Goal: Task Accomplishment & Management: Manage account settings

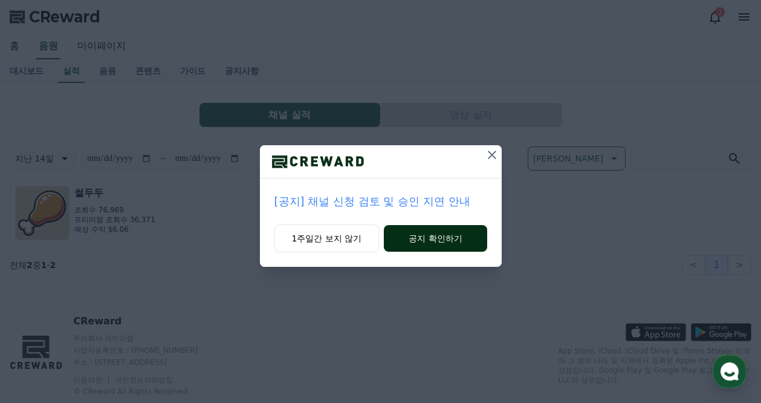
click at [420, 243] on button "공지 확인하기" at bounding box center [435, 238] width 103 height 27
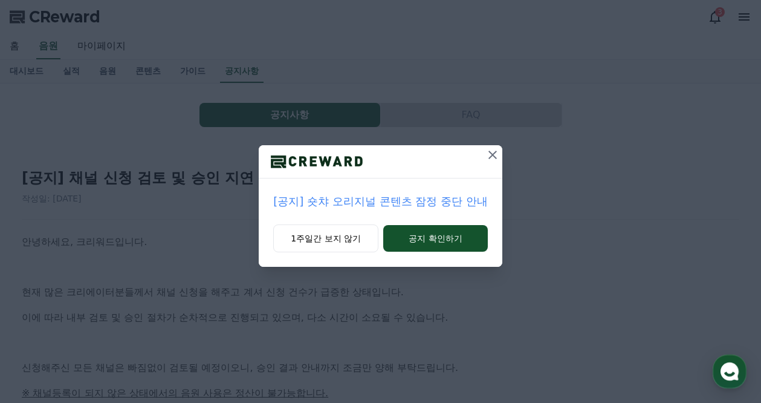
click at [480, 150] on div at bounding box center [380, 161] width 243 height 33
click at [492, 154] on icon at bounding box center [492, 155] width 8 height 8
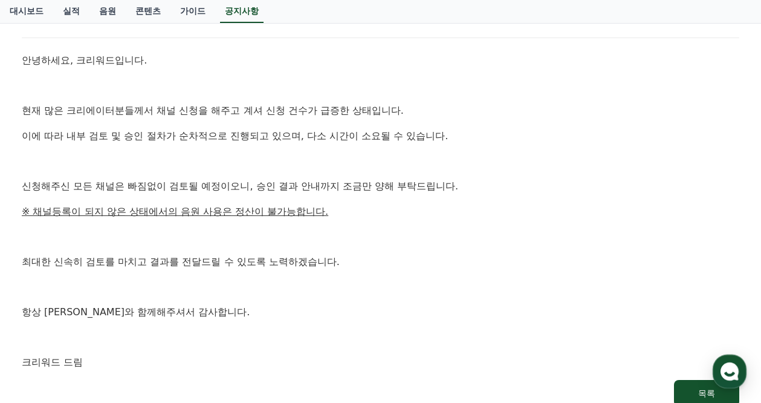
scroll to position [357, 0]
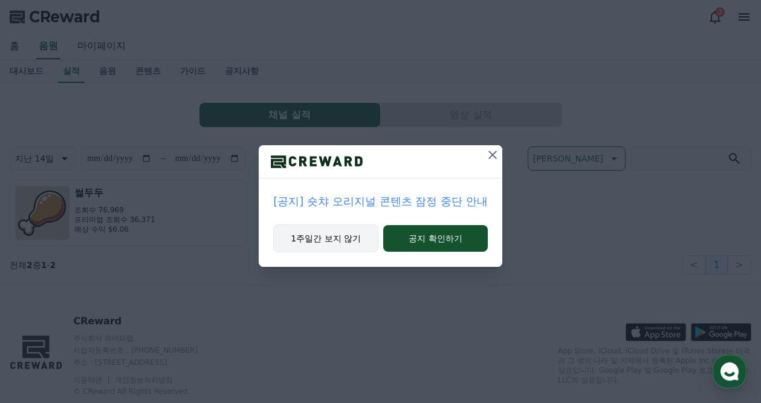
click at [362, 241] on button "1주일간 보지 않기" at bounding box center [325, 238] width 105 height 28
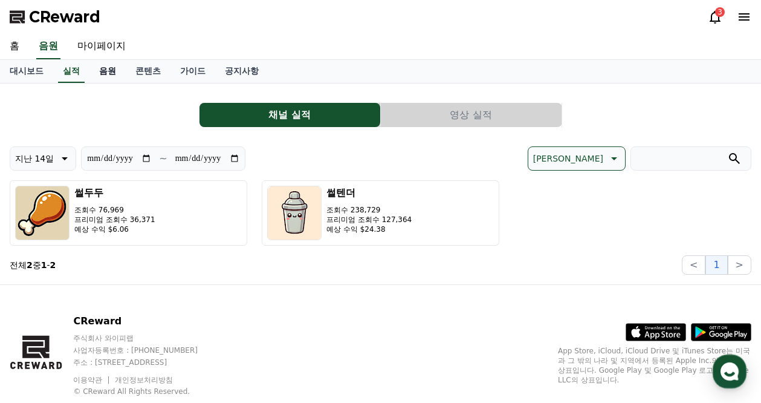
click at [108, 73] on link "음원" at bounding box center [107, 71] width 36 height 23
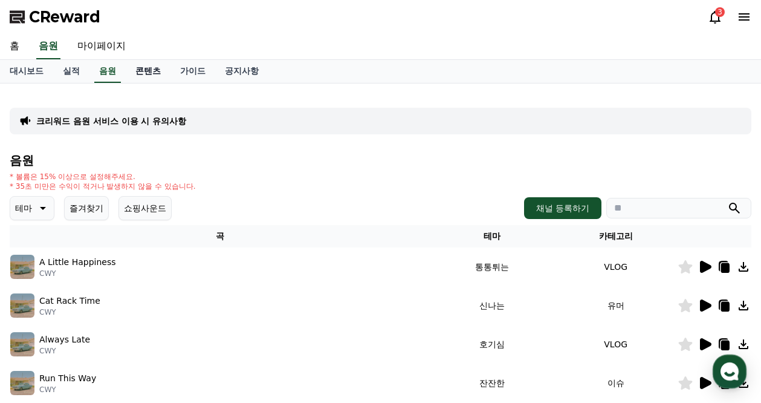
click at [141, 73] on link "콘텐츠" at bounding box center [148, 71] width 45 height 23
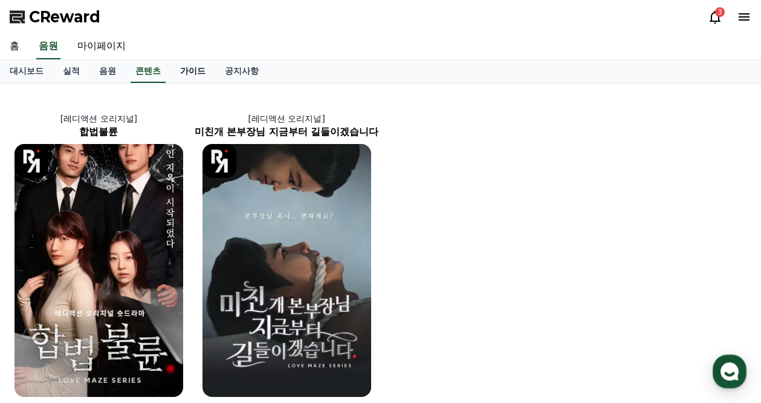
click at [189, 71] on link "가이드" at bounding box center [192, 71] width 45 height 23
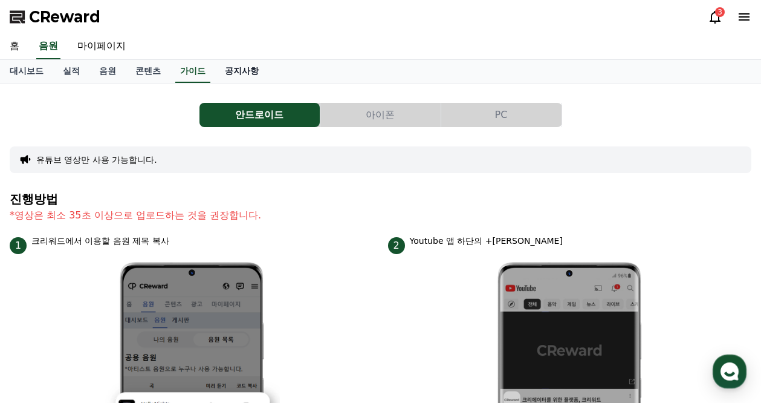
click at [236, 70] on link "공지사항" at bounding box center [241, 71] width 53 height 23
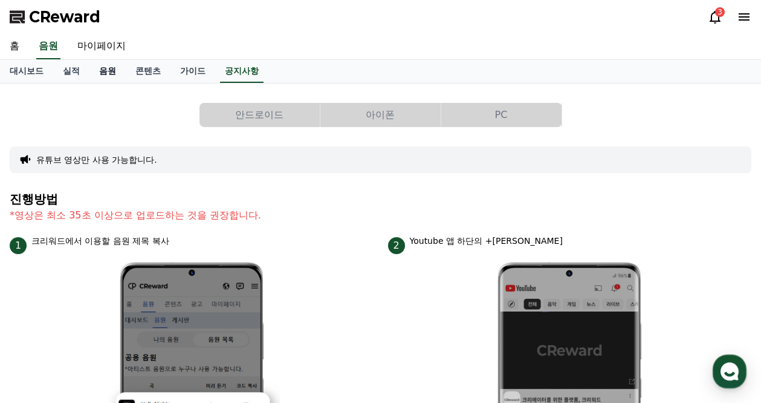
click at [100, 79] on link "음원" at bounding box center [107, 71] width 36 height 23
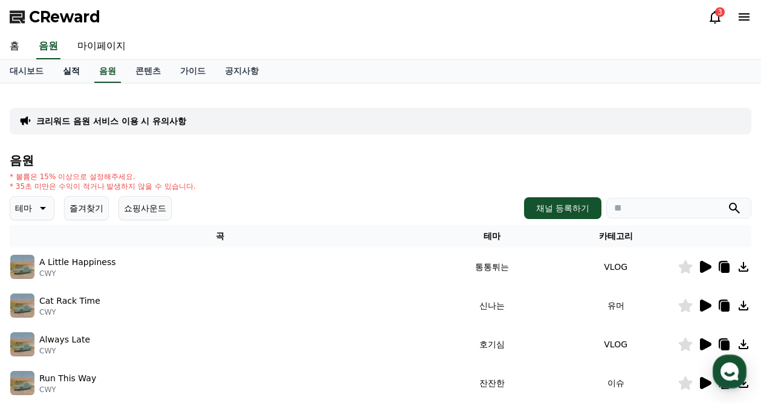
click at [70, 78] on link "실적" at bounding box center [71, 71] width 36 height 23
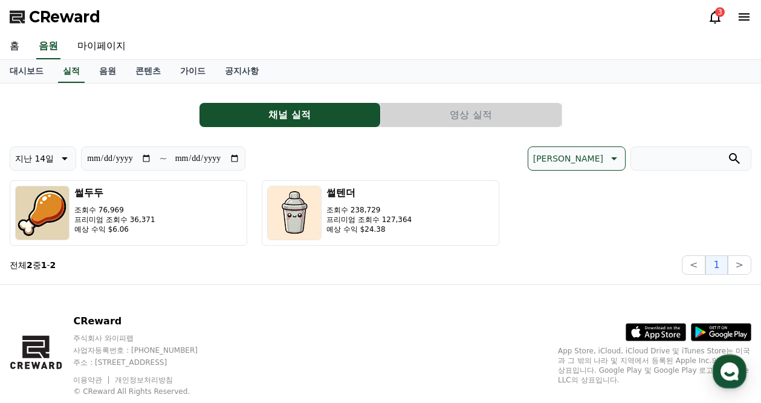
click at [459, 123] on button "영상 실적" at bounding box center [471, 115] width 181 height 24
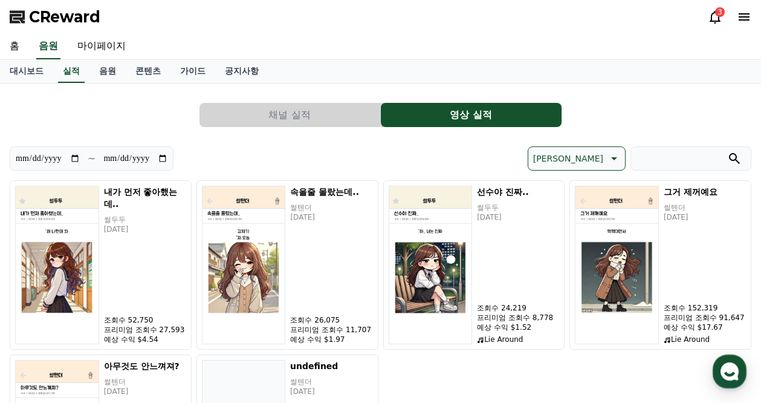
click at [332, 117] on button "채널 실적" at bounding box center [290, 115] width 181 height 24
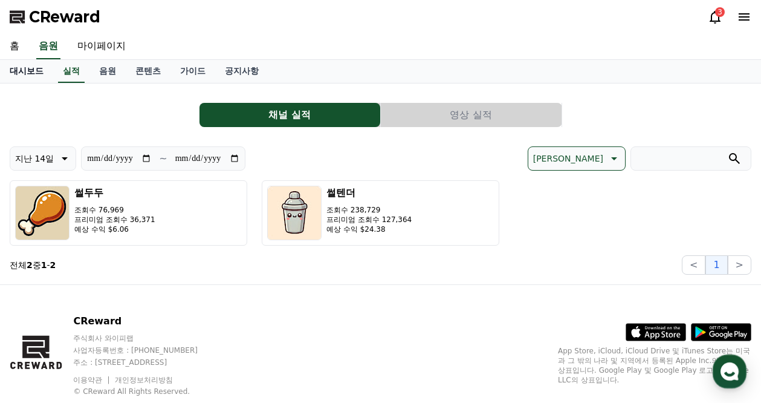
click at [31, 71] on link "대시보드" at bounding box center [26, 71] width 53 height 23
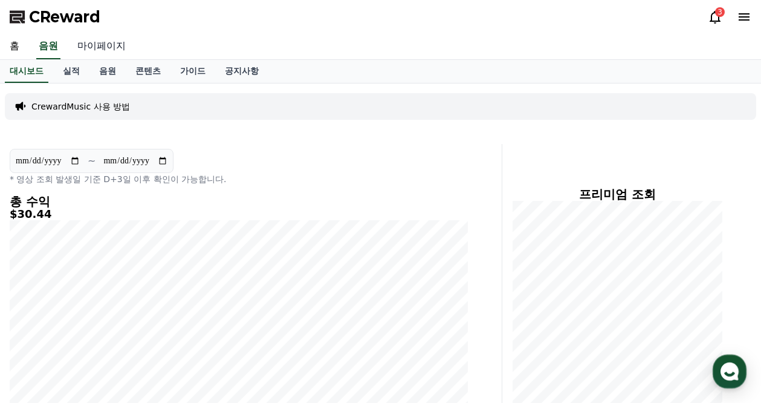
click at [94, 45] on link "마이페이지" at bounding box center [102, 46] width 68 height 25
select select "**********"
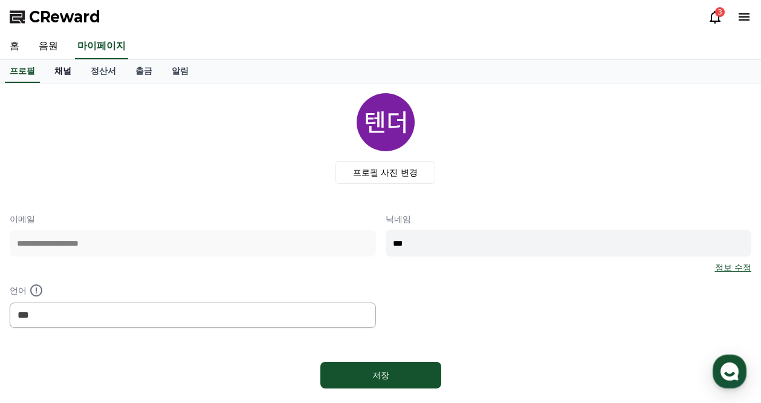
click at [62, 73] on link "채널" at bounding box center [63, 71] width 36 height 23
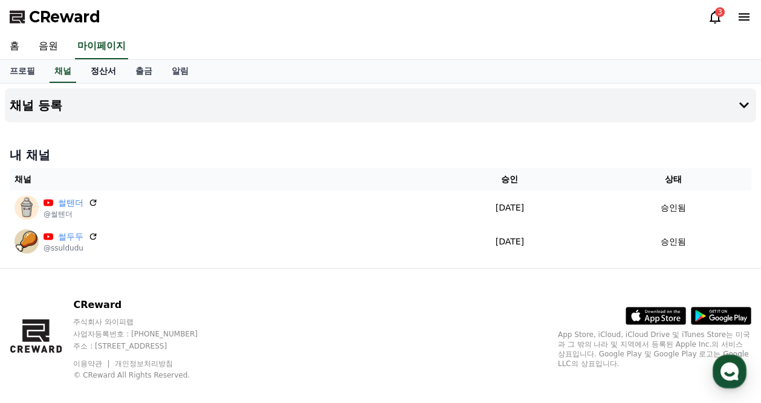
click at [99, 71] on link "정산서" at bounding box center [103, 71] width 45 height 23
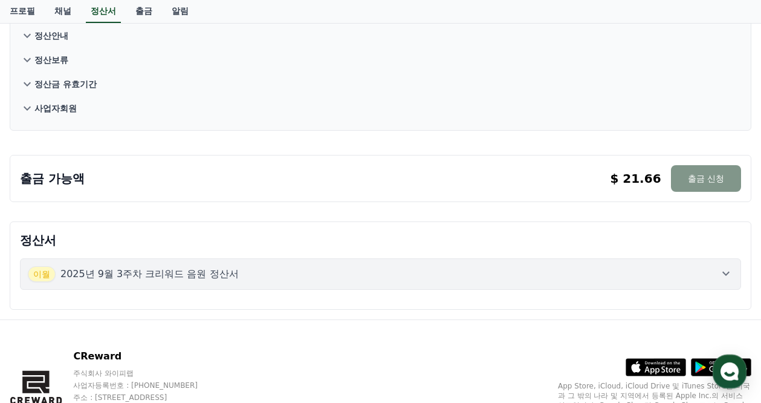
scroll to position [188, 0]
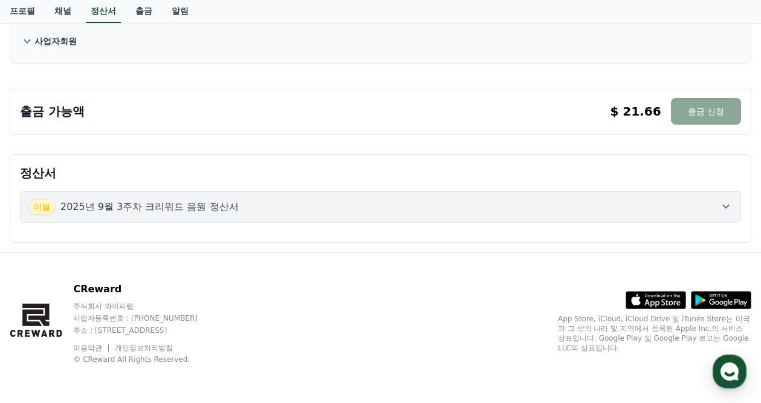
click at [719, 214] on div "[DATE]년 9월 3주차 크리워드 음원 정산서" at bounding box center [381, 207] width 706 height 16
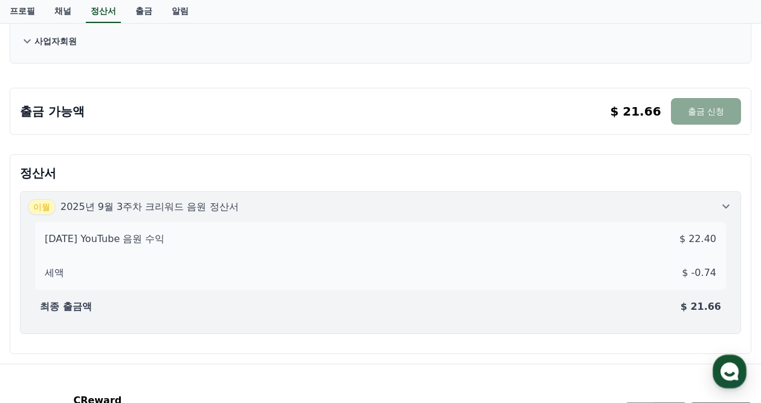
click at [719, 214] on div "[DATE]년 9월 3주차 크리워드 음원 정산서" at bounding box center [381, 207] width 706 height 16
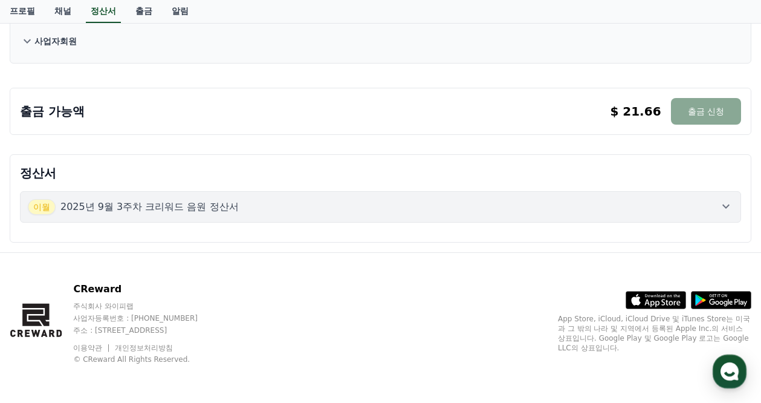
click at [719, 214] on div "[DATE]년 9월 3주차 크리워드 음원 정산서" at bounding box center [381, 207] width 706 height 16
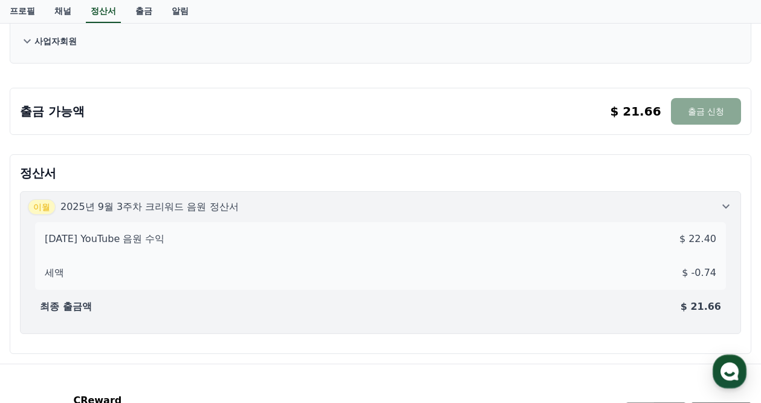
click at [719, 214] on div "[DATE]년 9월 3주차 크리워드 음원 정산서" at bounding box center [381, 207] width 706 height 16
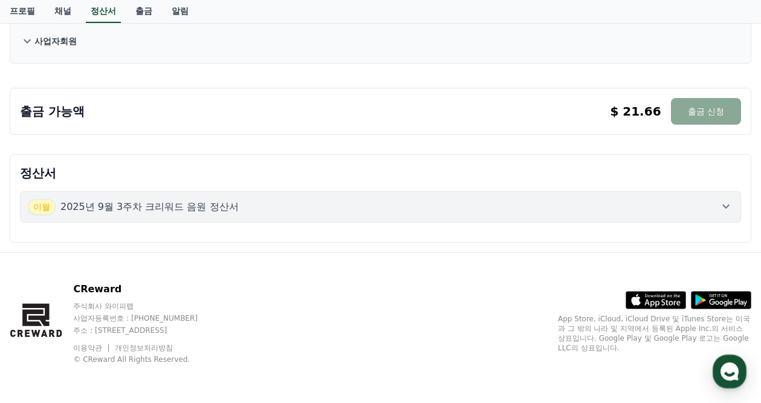
scroll to position [0, 0]
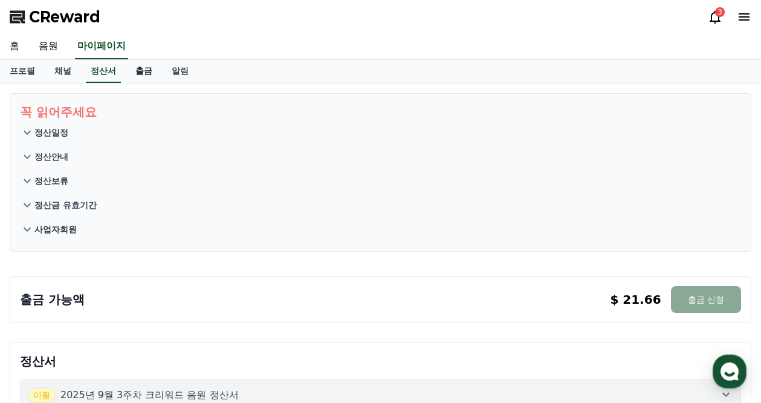
click at [143, 67] on link "출금" at bounding box center [144, 71] width 36 height 23
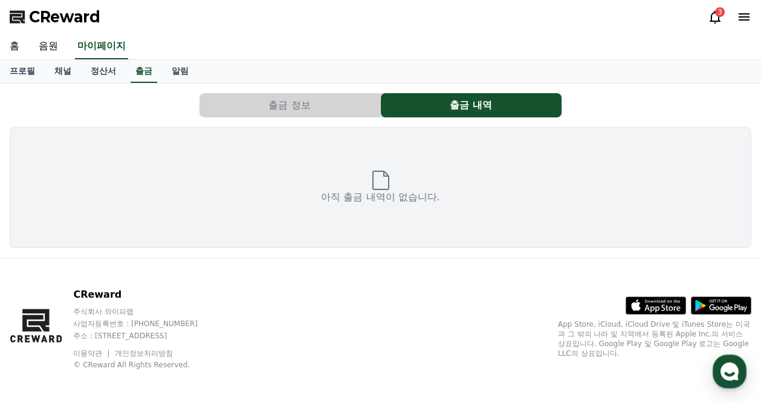
click at [304, 115] on button "출금 정보" at bounding box center [290, 105] width 181 height 24
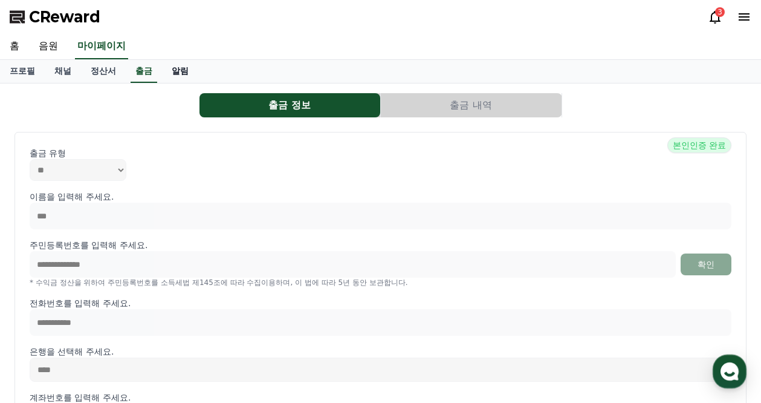
click at [187, 74] on link "알림" at bounding box center [180, 71] width 36 height 23
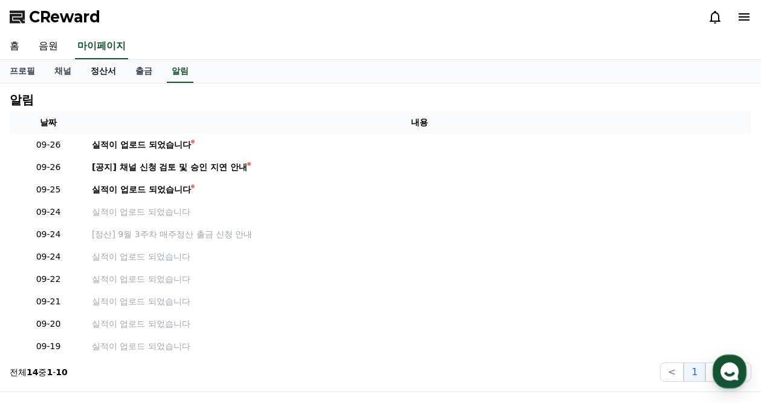
click at [107, 74] on link "정산서" at bounding box center [103, 71] width 45 height 23
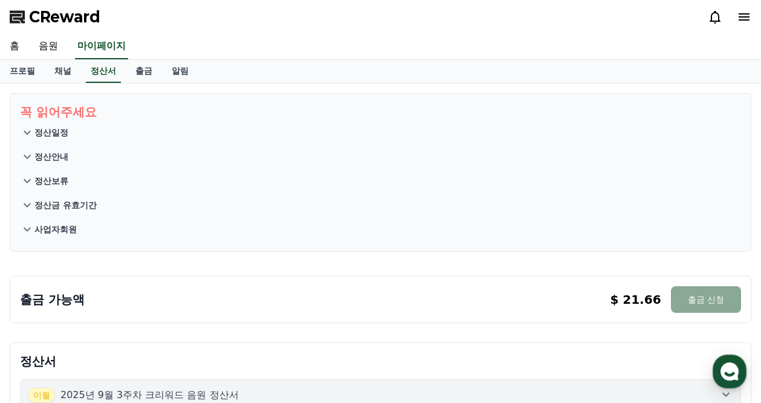
click at [26, 134] on icon at bounding box center [27, 132] width 15 height 15
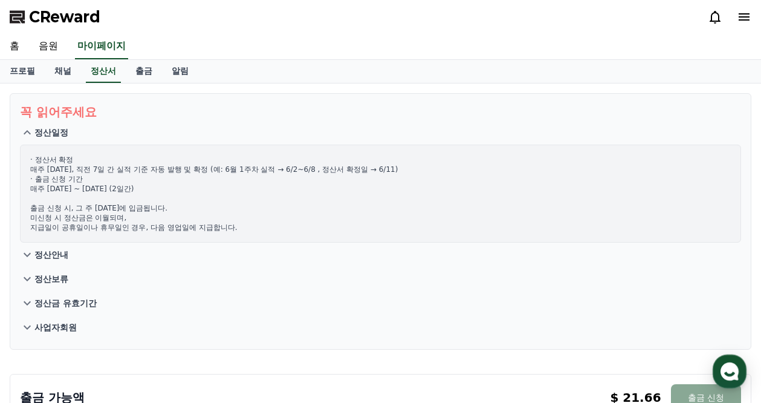
click at [34, 132] on p "정산일정" at bounding box center [51, 132] width 34 height 12
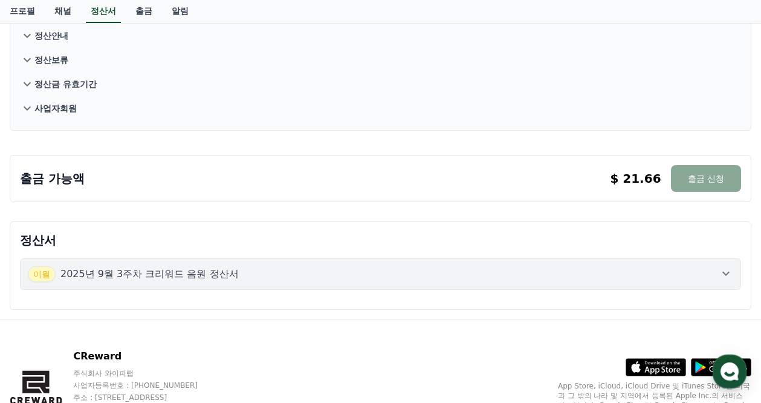
scroll to position [181, 0]
